Goal: Obtain resource: Obtain resource

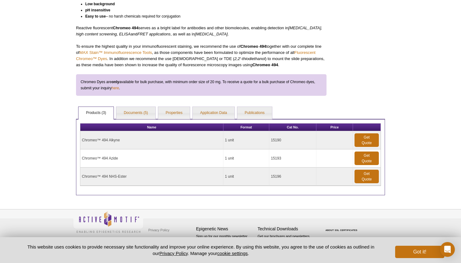
scroll to position [135, 0]
click at [370, 177] on link "Get Quote" at bounding box center [367, 177] width 24 height 14
click at [111, 176] on td "Chromeo™ 494 NHS-Ester" at bounding box center [151, 177] width 143 height 18
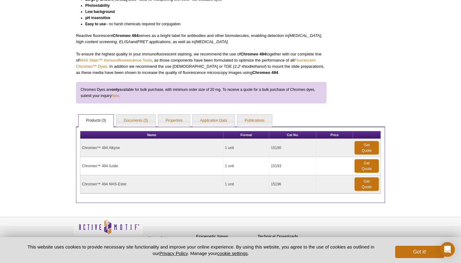
scroll to position [135, 0]
click at [274, 185] on td "15196" at bounding box center [292, 184] width 47 height 18
click at [276, 186] on td "15196" at bounding box center [292, 184] width 47 height 18
drag, startPoint x: 276, startPoint y: 186, endPoint x: 244, endPoint y: 184, distance: 32.1
click at [276, 186] on td "15196" at bounding box center [292, 184] width 47 height 18
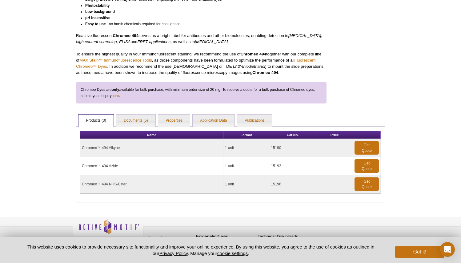
click at [229, 183] on td "1 unit" at bounding box center [247, 184] width 46 height 18
click at [229, 184] on td "1 unit" at bounding box center [247, 184] width 46 height 18
click at [121, 188] on td "Chromeo™ 494 NHS-Ester" at bounding box center [151, 184] width 143 height 18
click at [121, 186] on td "Chromeo™ 494 NHS-Ester" at bounding box center [151, 184] width 143 height 18
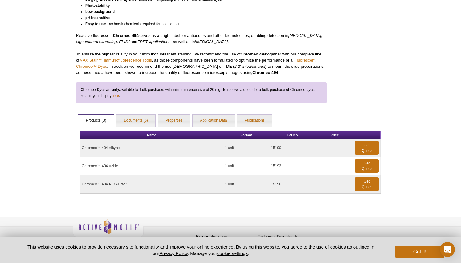
click at [121, 186] on td "Chromeo™ 494 NHS-Ester" at bounding box center [151, 184] width 143 height 18
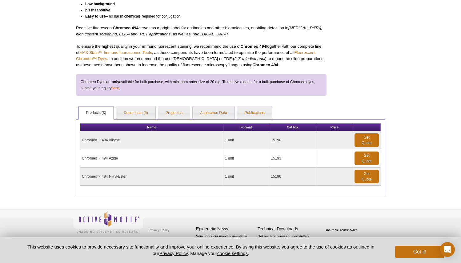
click at [107, 176] on td "Chromeo™ 494 NHS-Ester" at bounding box center [151, 177] width 143 height 18
click at [131, 109] on link "Documents (5)" at bounding box center [135, 113] width 39 height 12
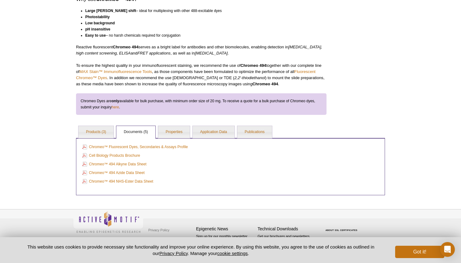
scroll to position [115, 0]
click at [125, 183] on link "Chromeo™ 494 NHS-Ester Data Sheet" at bounding box center [117, 181] width 71 height 7
